Goal: Task Accomplishment & Management: Manage account settings

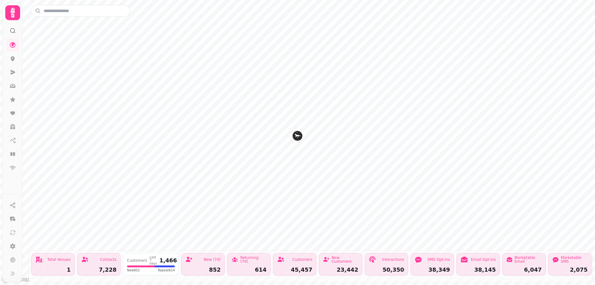
click at [12, 30] on icon at bounding box center [13, 31] width 6 height 6
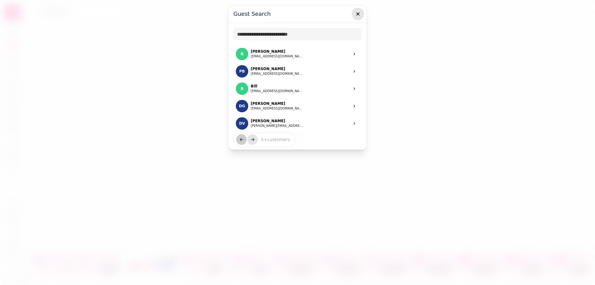
click at [360, 16] on icon "button" at bounding box center [358, 14] width 6 height 6
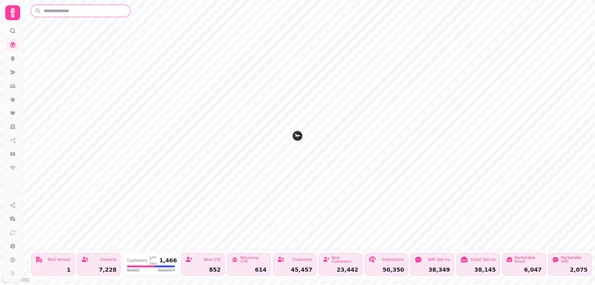
click at [47, 10] on input "text" at bounding box center [80, 11] width 99 height 12
type input "**********"
click at [12, 45] on icon at bounding box center [13, 45] width 6 height 6
click at [13, 58] on icon at bounding box center [13, 58] width 6 height 6
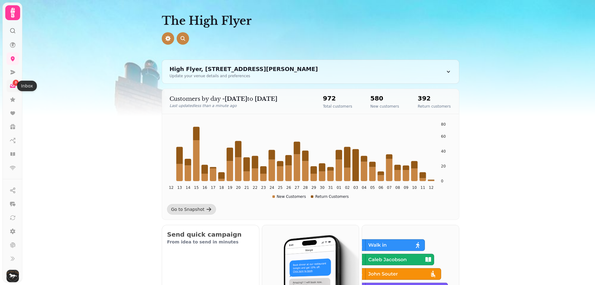
click at [12, 85] on icon at bounding box center [13, 86] width 6 height 6
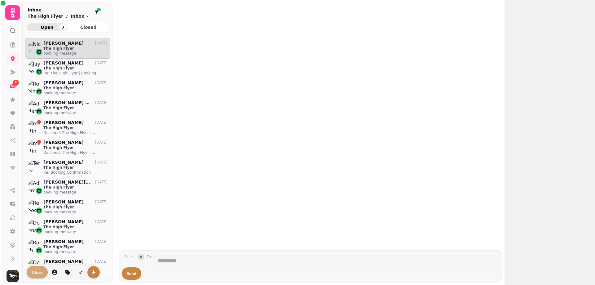
scroll to position [237, 81]
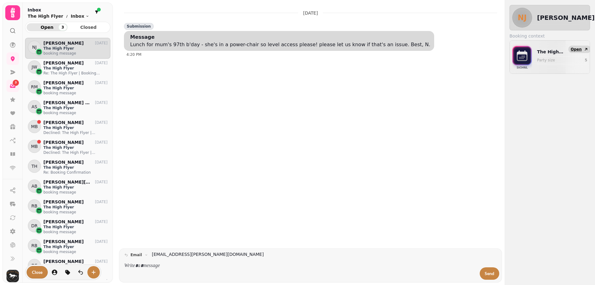
click at [579, 50] on span "Open" at bounding box center [576, 49] width 11 height 4
select select "*"
select select "****"
select select "********"
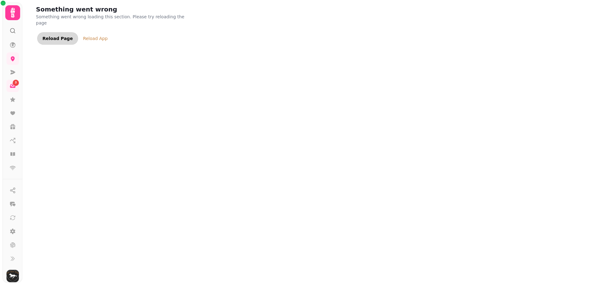
click at [51, 36] on span "Reload Page" at bounding box center [57, 38] width 30 height 4
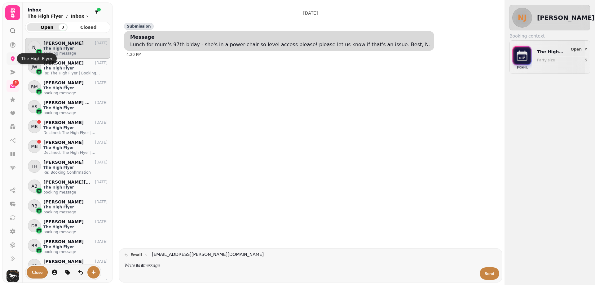
click at [13, 58] on icon at bounding box center [13, 58] width 4 height 5
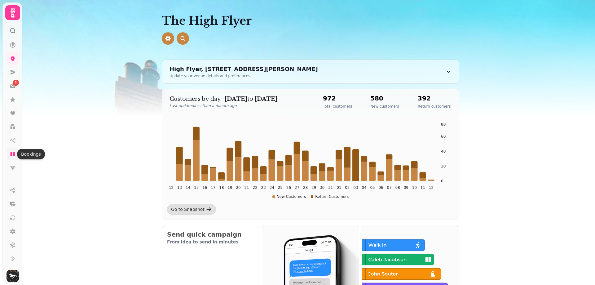
click at [15, 155] on icon at bounding box center [12, 154] width 5 height 4
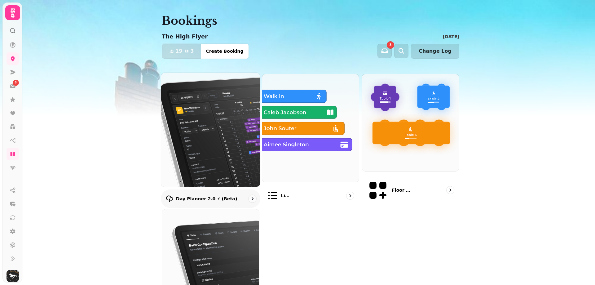
click at [194, 139] on img at bounding box center [210, 129] width 109 height 125
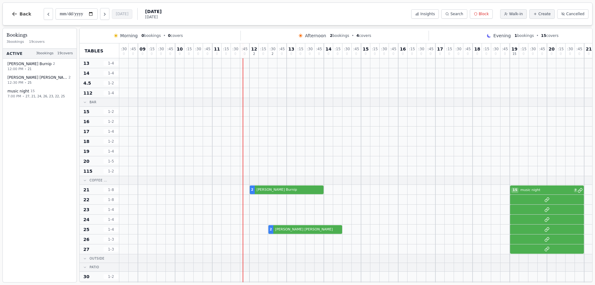
scroll to position [157, 0]
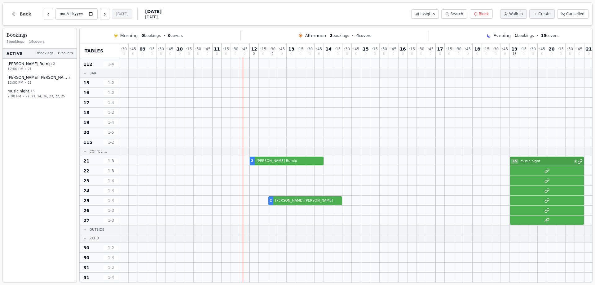
click at [523, 161] on div "2 Simon Burnip 15 music night 7" at bounding box center [379, 161] width 521 height 10
select select "****"
select select "**"
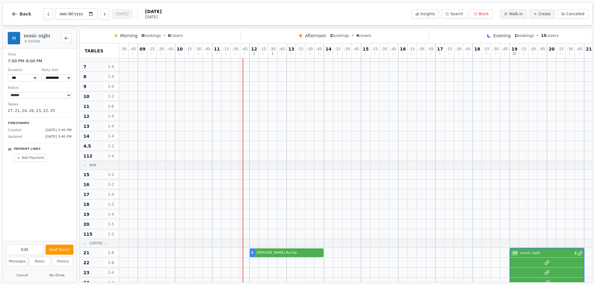
scroll to position [0, 0]
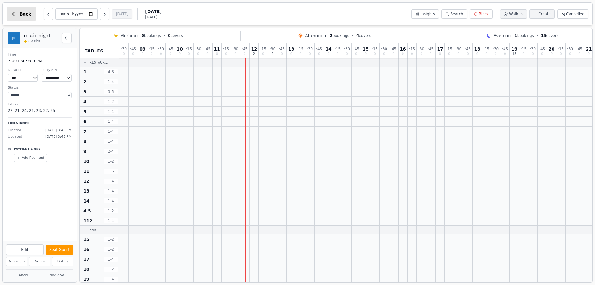
click at [23, 10] on button "Back" at bounding box center [22, 14] width 30 height 15
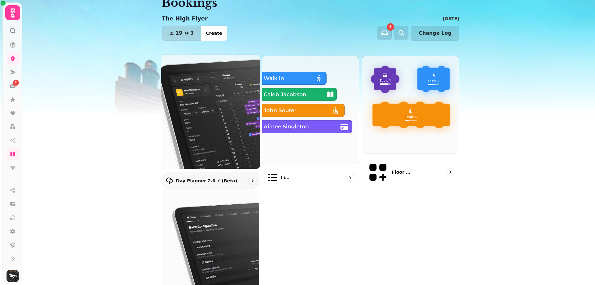
scroll to position [47, 0]
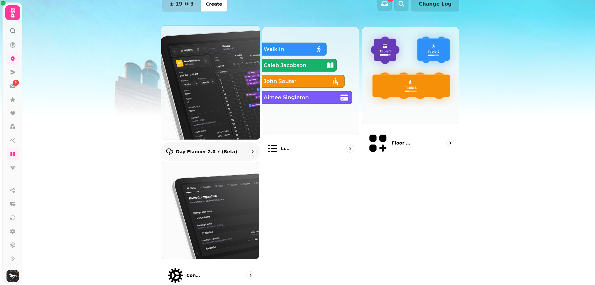
click at [217, 148] on p "Day Planner 2.0 ⚡ (Beta)" at bounding box center [206, 151] width 61 height 6
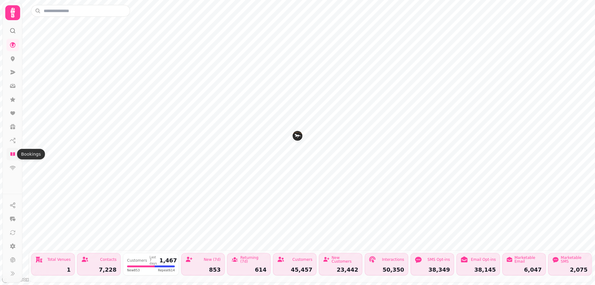
click at [12, 152] on icon at bounding box center [13, 154] width 6 height 6
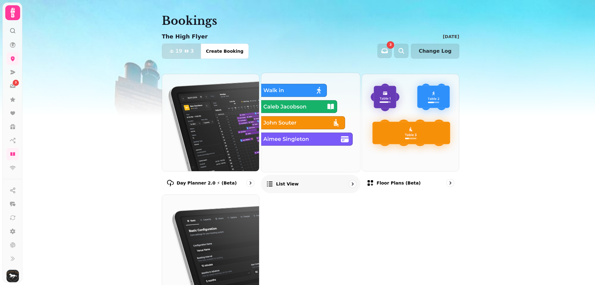
click at [307, 185] on div "List view" at bounding box center [310, 183] width 99 height 18
